Goal: Task Accomplishment & Management: Use online tool/utility

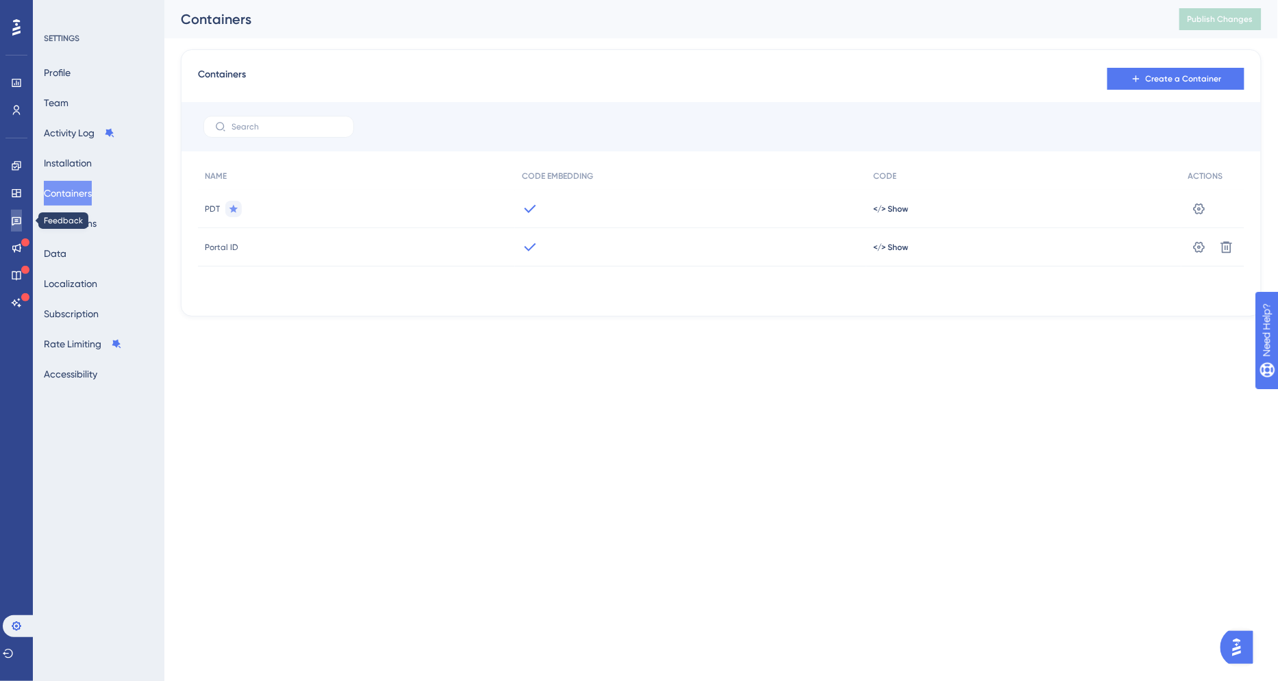
click at [18, 227] on link at bounding box center [16, 221] width 11 height 22
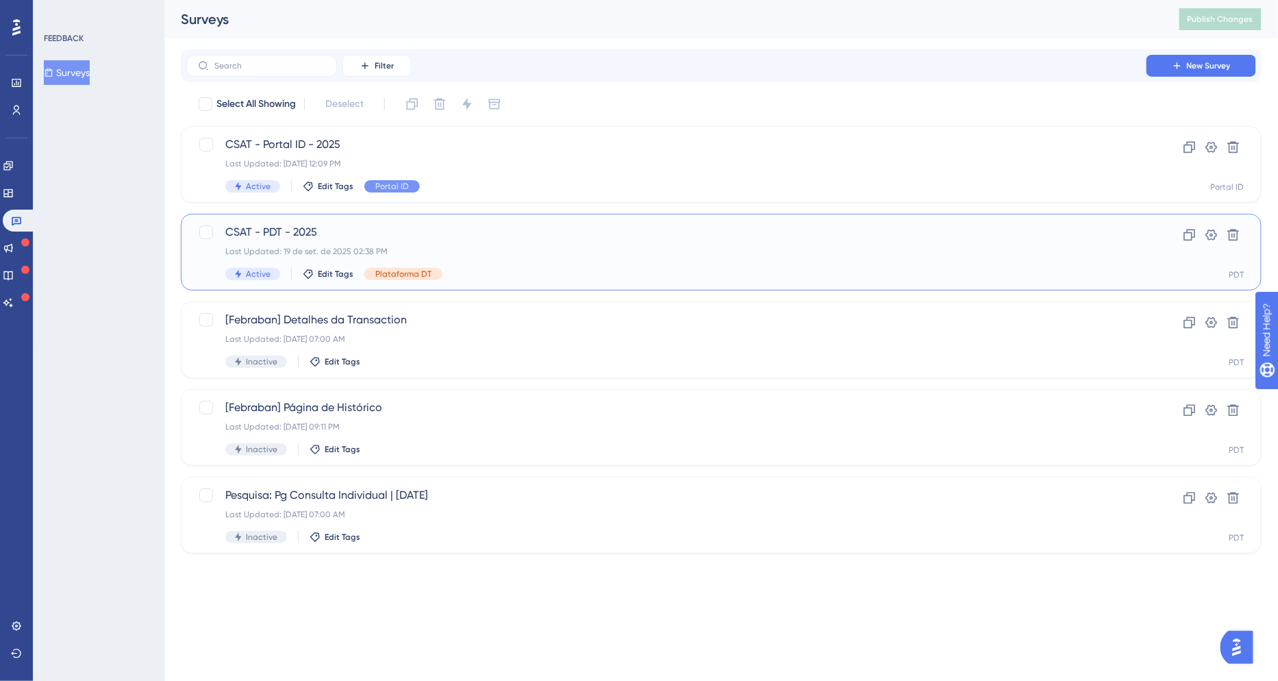
click at [417, 230] on span "CSAT - PDT - 2025" at bounding box center [666, 232] width 882 height 16
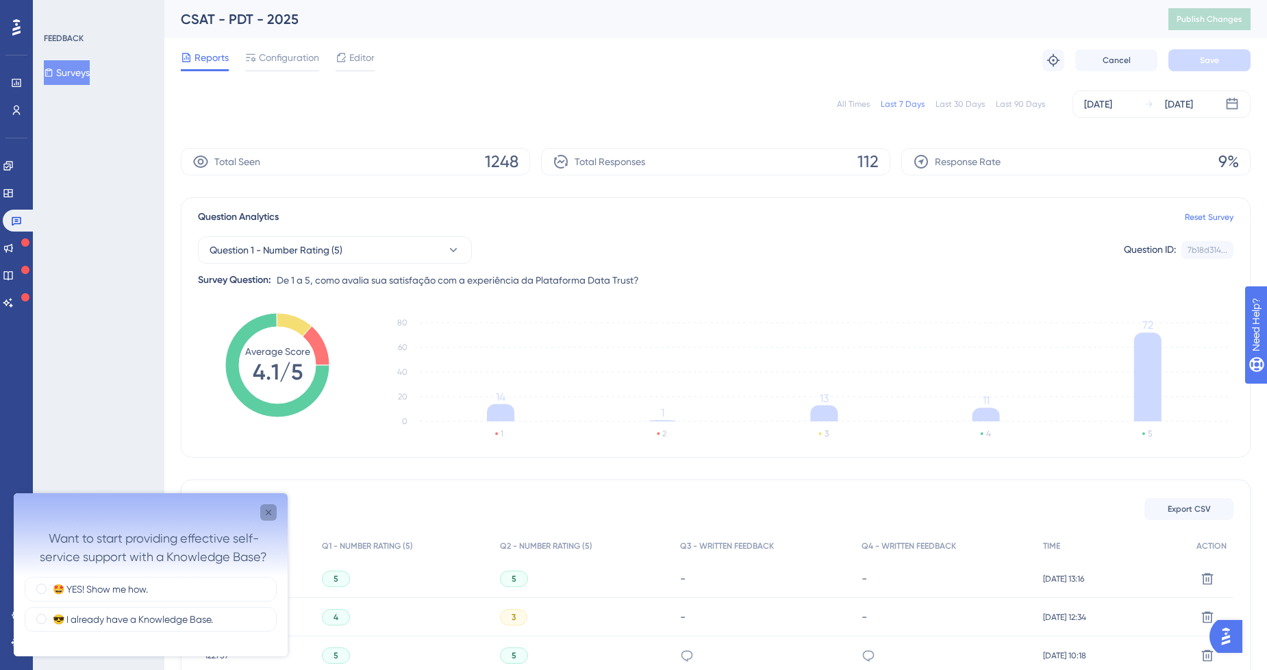
click at [273, 510] on icon "Close survey" at bounding box center [268, 512] width 11 height 11
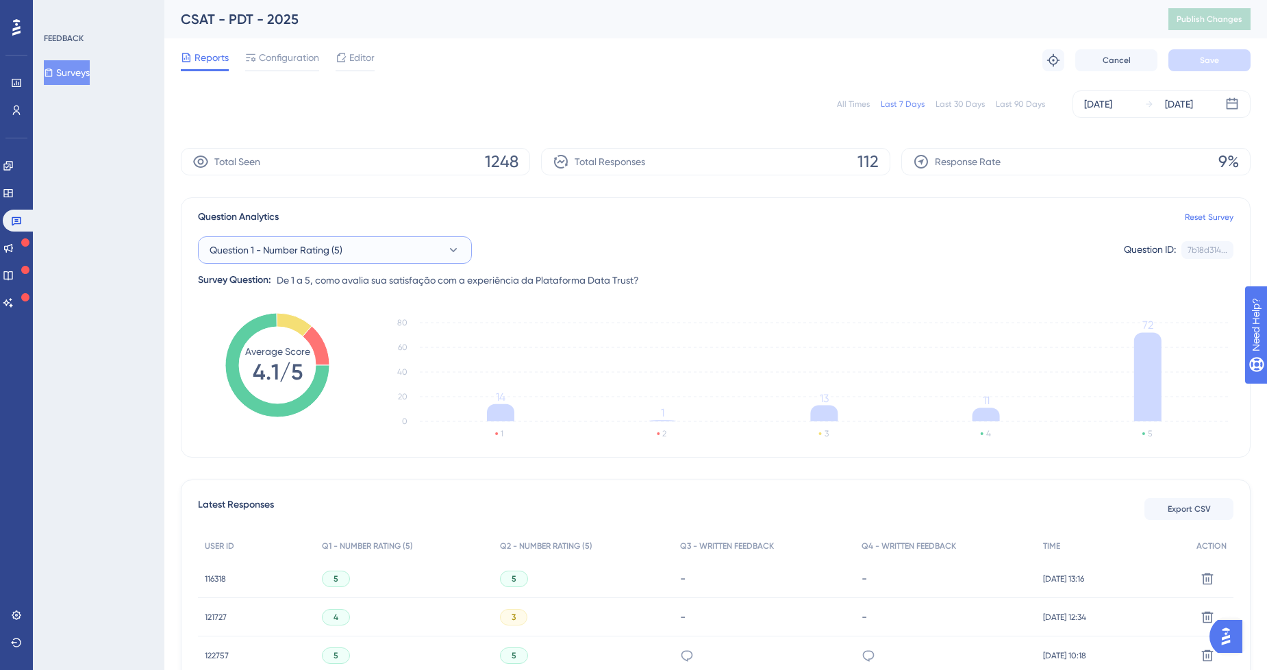
click at [340, 253] on span "Question 1 - Number Rating (5)" at bounding box center [276, 250] width 133 height 16
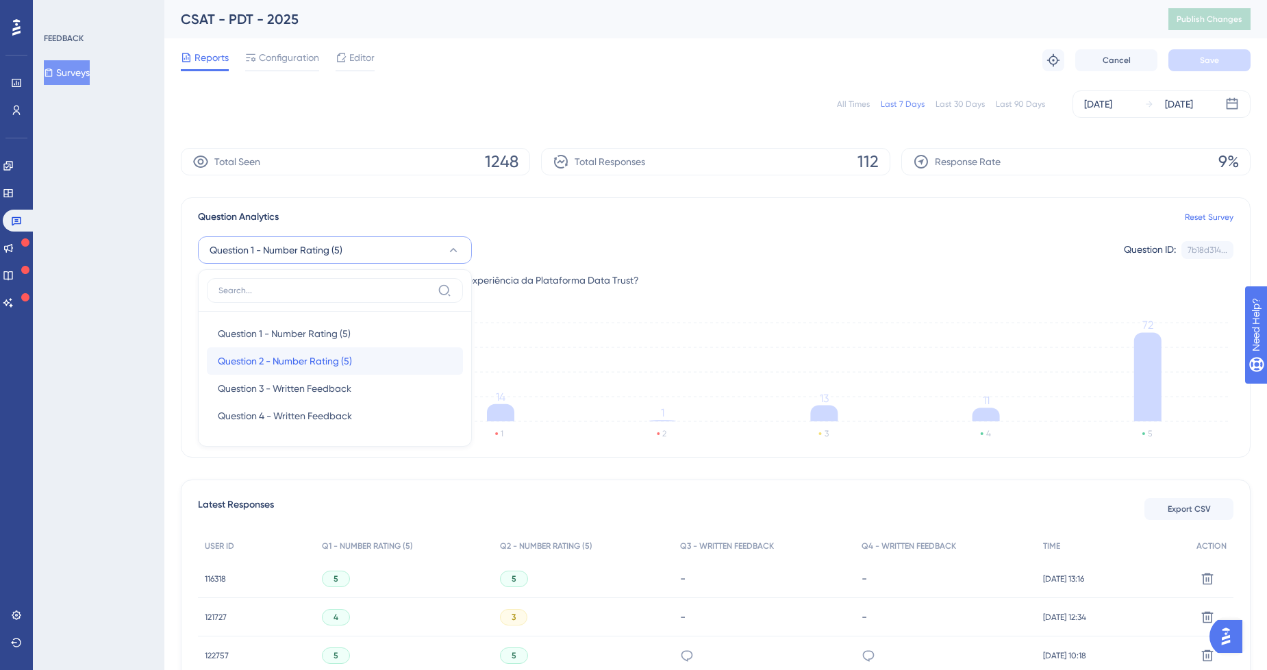
click at [337, 358] on span "Question 2 - Number Rating (5)" at bounding box center [285, 361] width 134 height 16
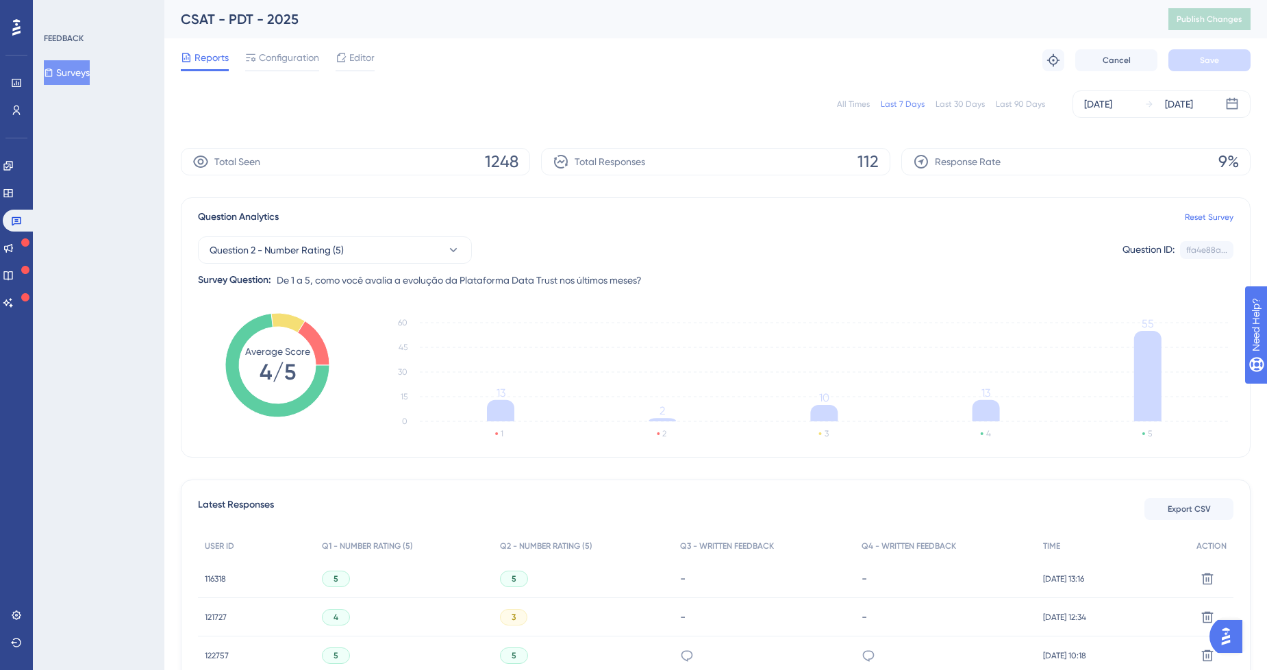
click at [732, 39] on div "Reports Configuration Editor Troubleshoot Cancel Save" at bounding box center [716, 60] width 1070 height 44
